Goal: Information Seeking & Learning: Learn about a topic

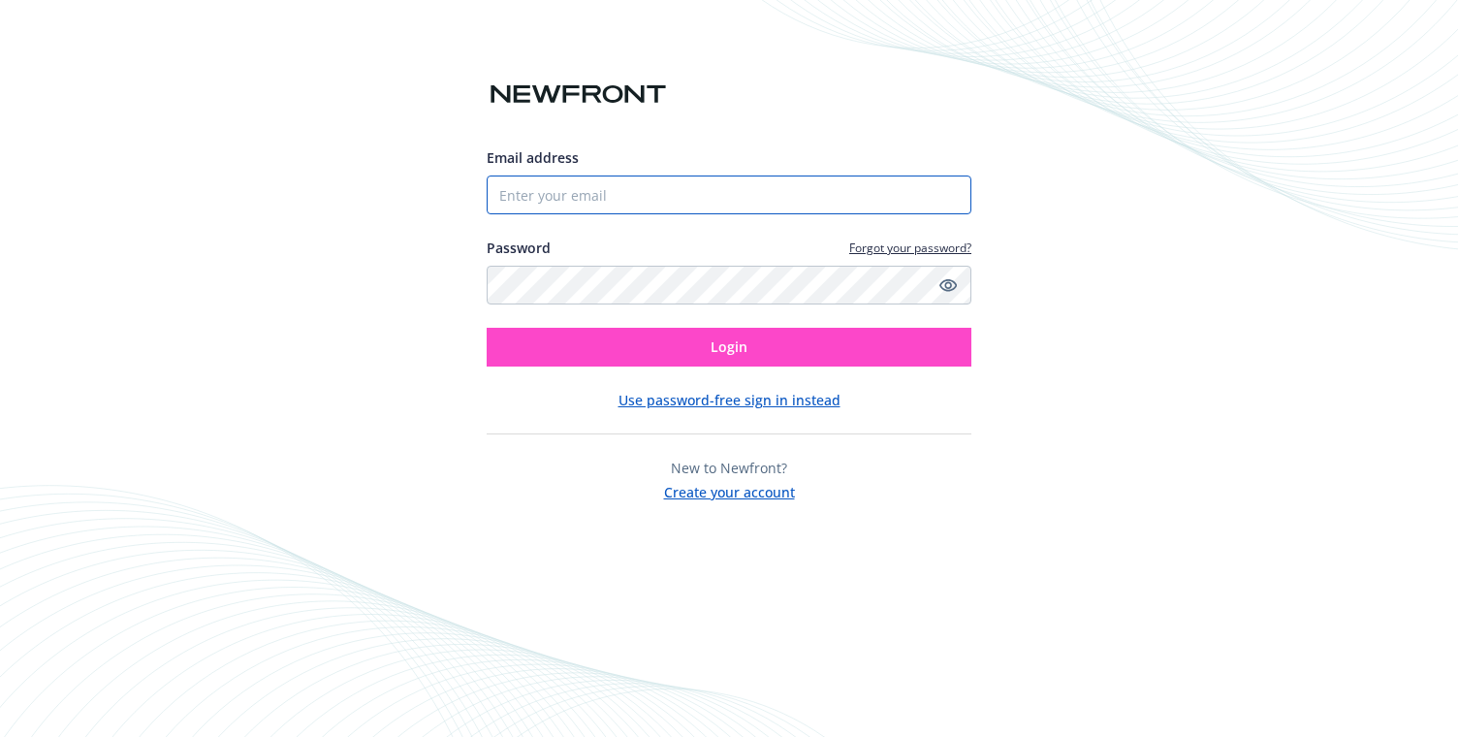
type input "[EMAIL_ADDRESS][DOMAIN_NAME]"
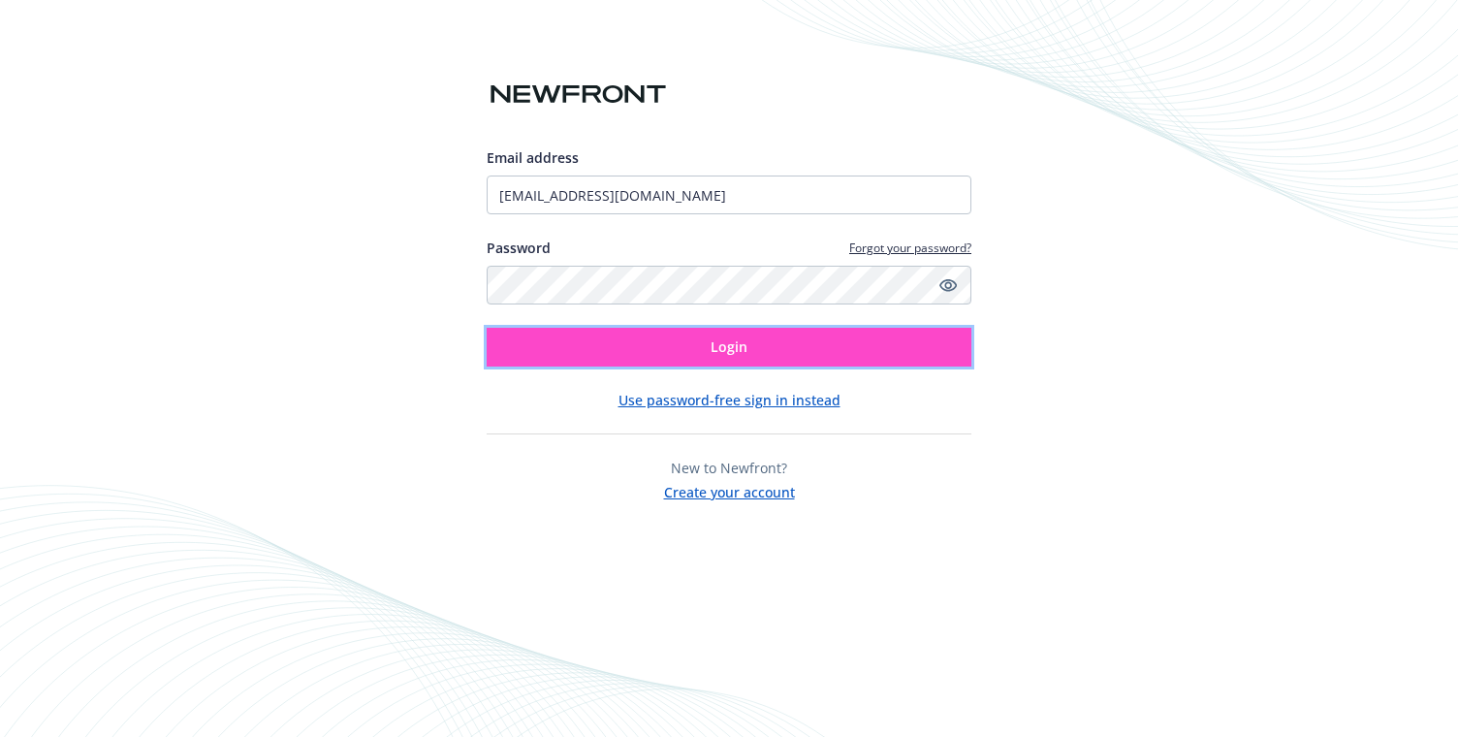
click at [711, 344] on span "Login" at bounding box center [728, 346] width 37 height 18
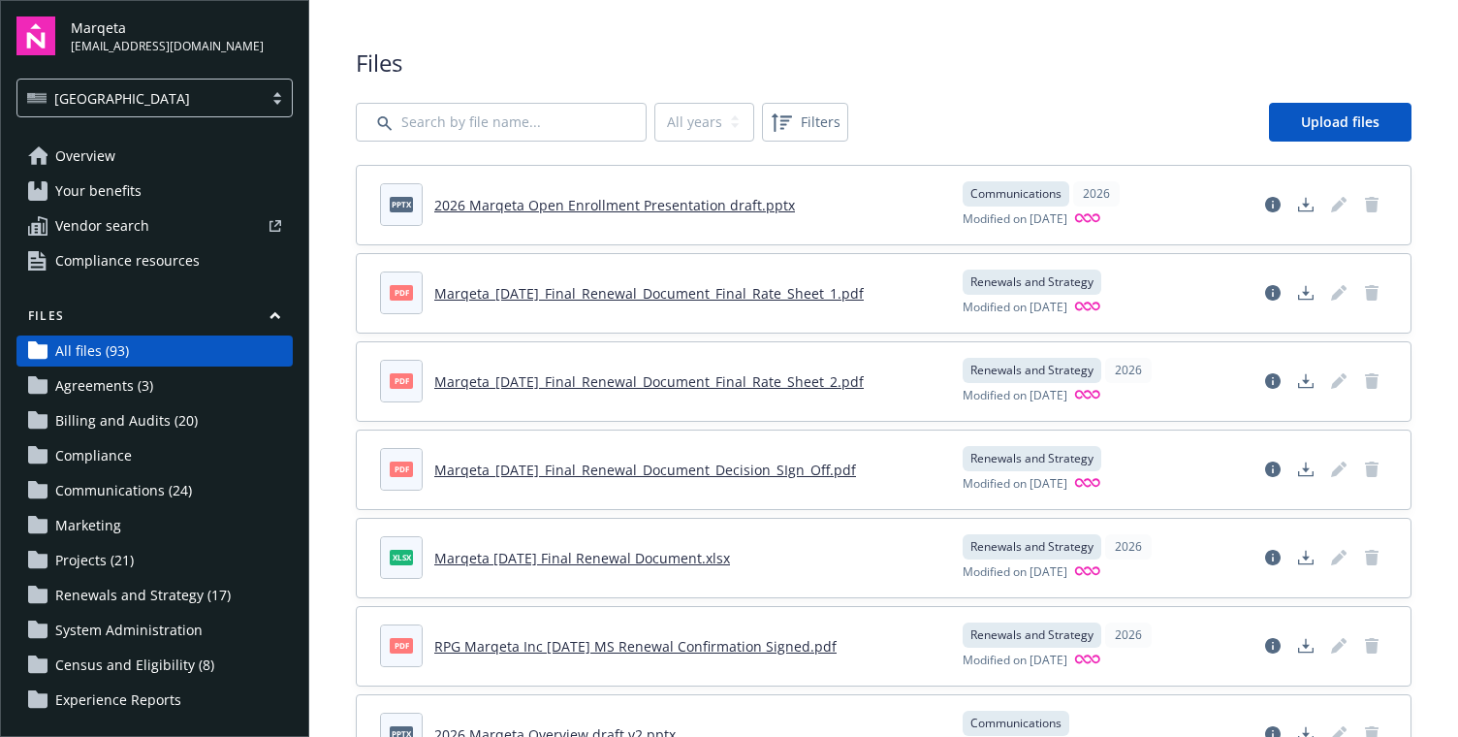
click at [120, 187] on span "Your benefits" at bounding box center [98, 190] width 86 height 31
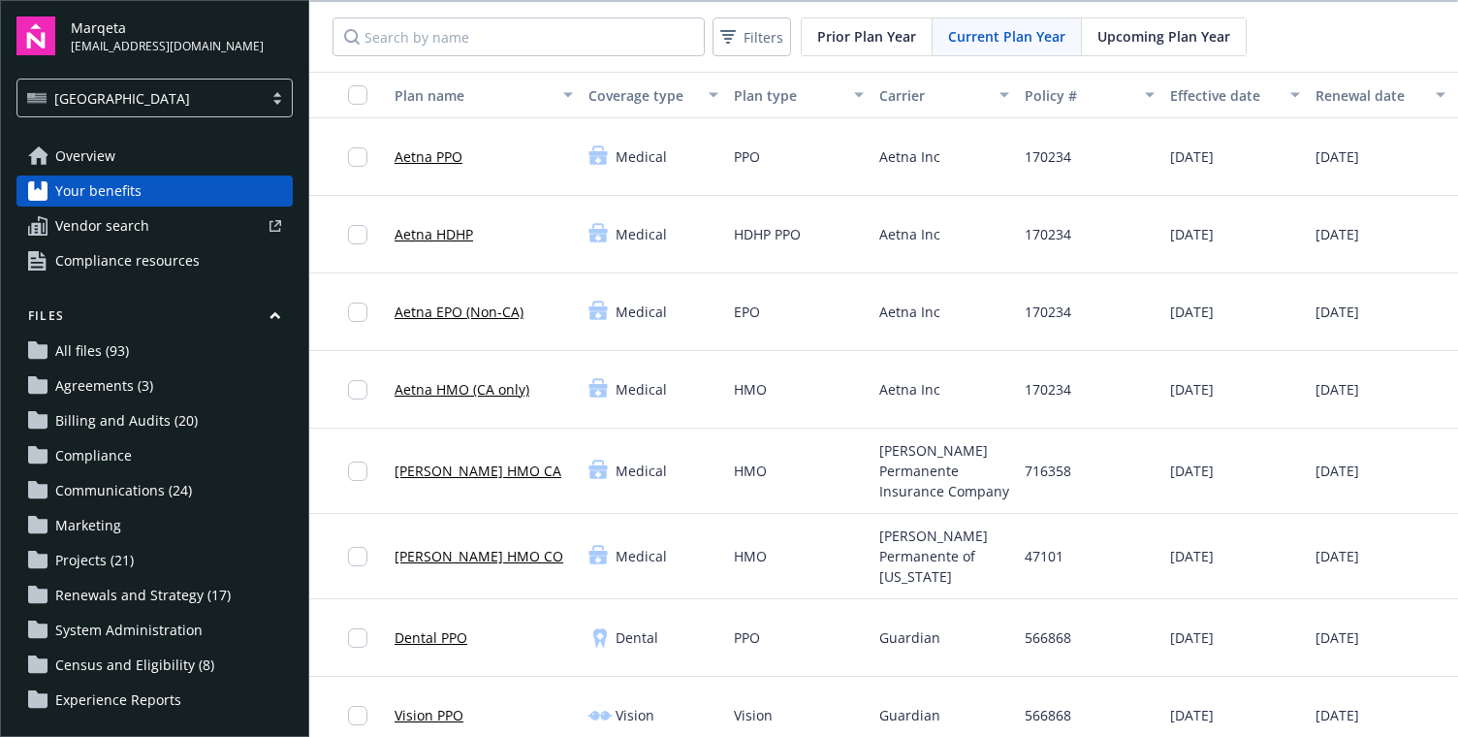
click at [1138, 37] on span "Upcoming Plan Year" at bounding box center [1163, 36] width 133 height 20
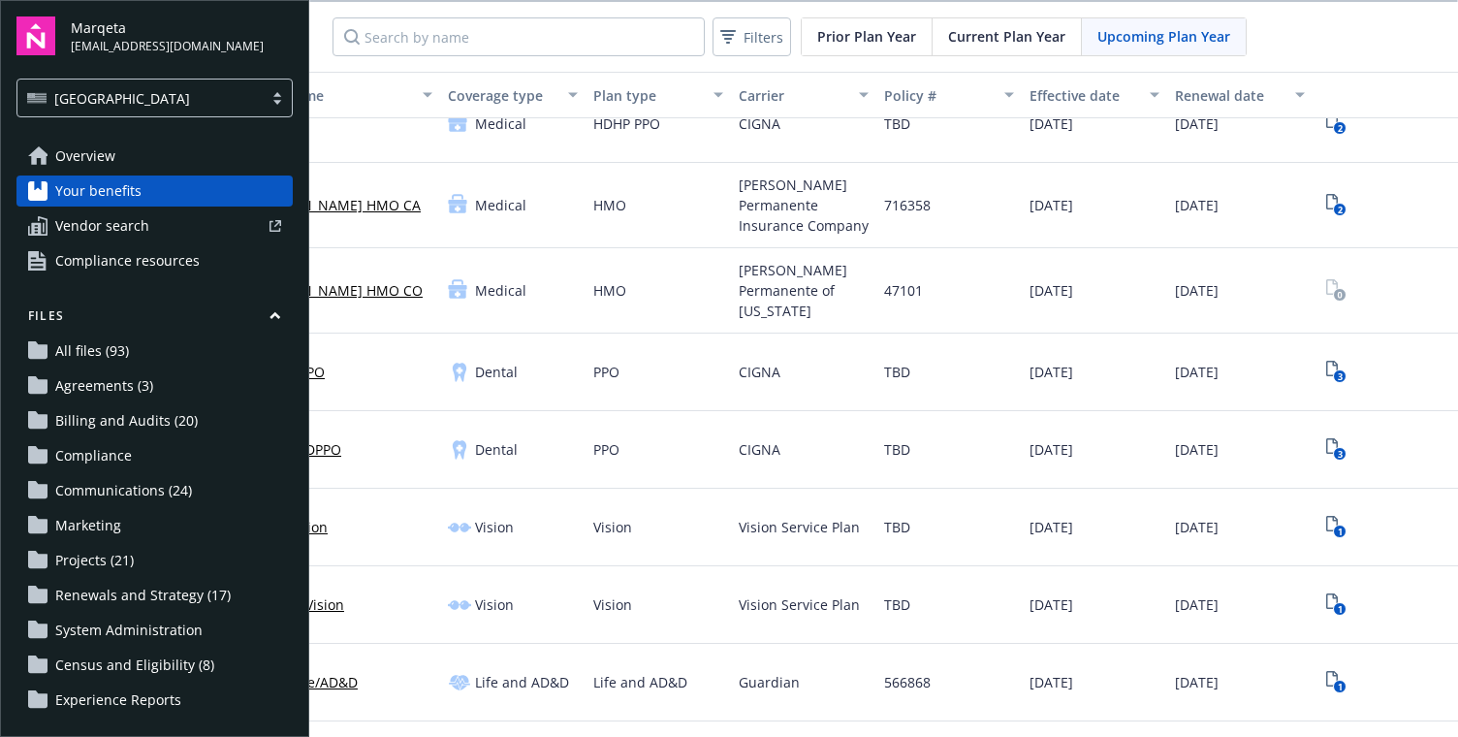
scroll to position [0, 141]
